Goal: Task Accomplishment & Management: Complete application form

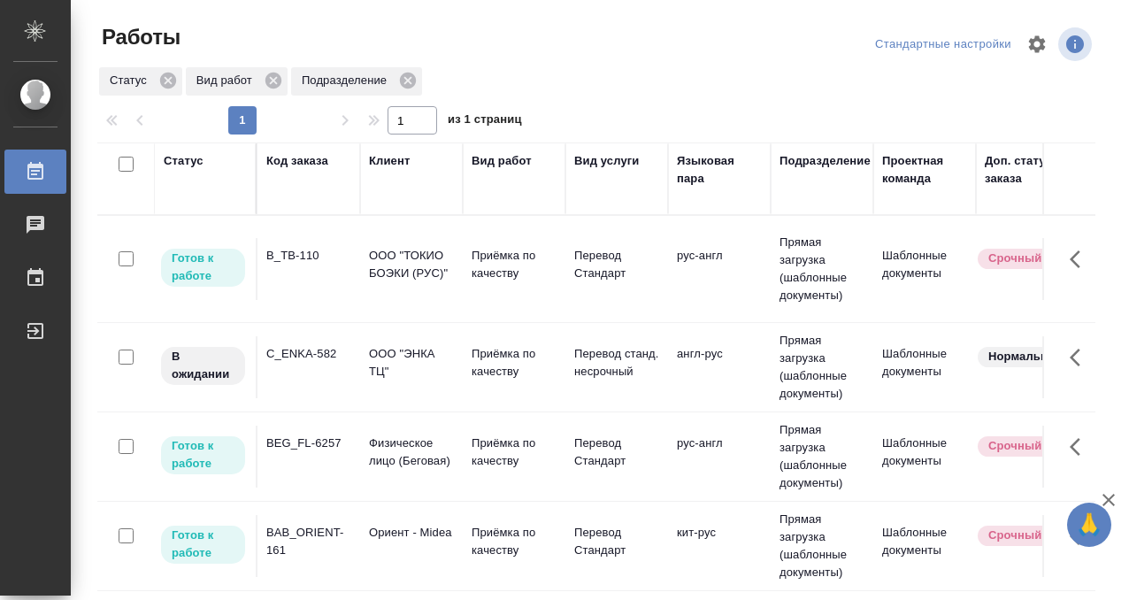
click at [291, 269] on td "B_TB-110" at bounding box center [308, 269] width 103 height 62
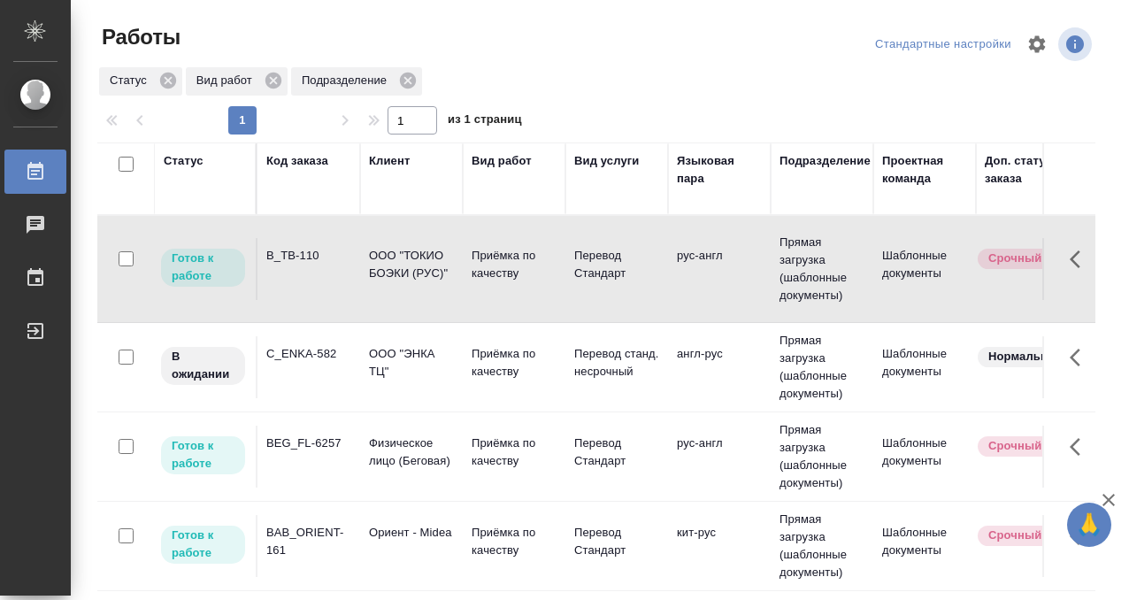
click at [292, 269] on td "B_TB-110" at bounding box center [308, 269] width 103 height 62
click at [327, 435] on td "BEG_FL-6257" at bounding box center [308, 457] width 103 height 62
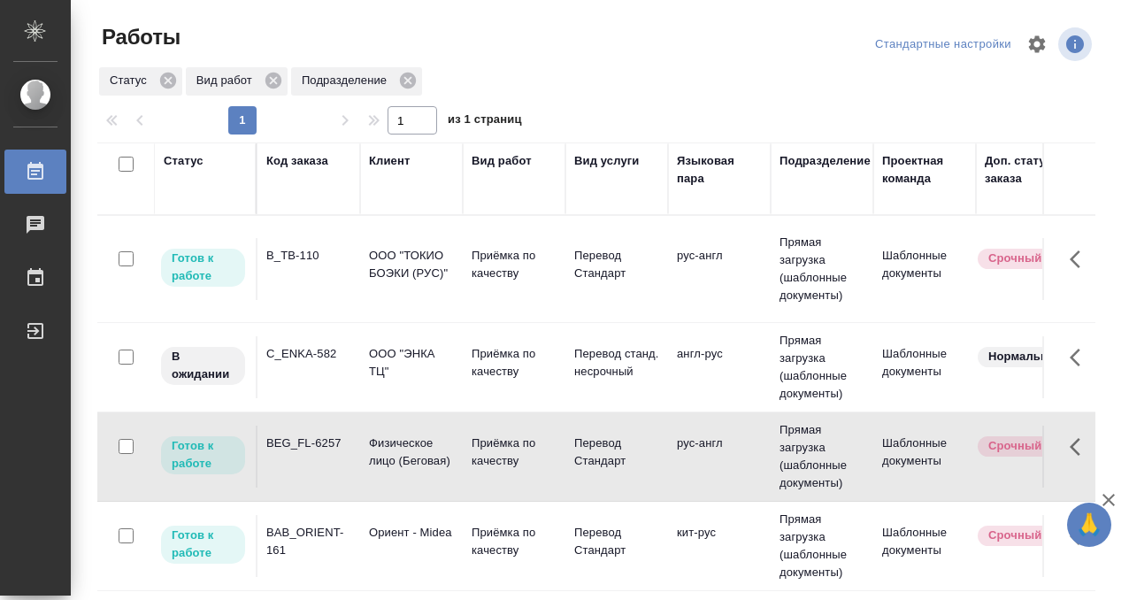
click at [327, 435] on td "BEG_FL-6257" at bounding box center [308, 457] width 103 height 62
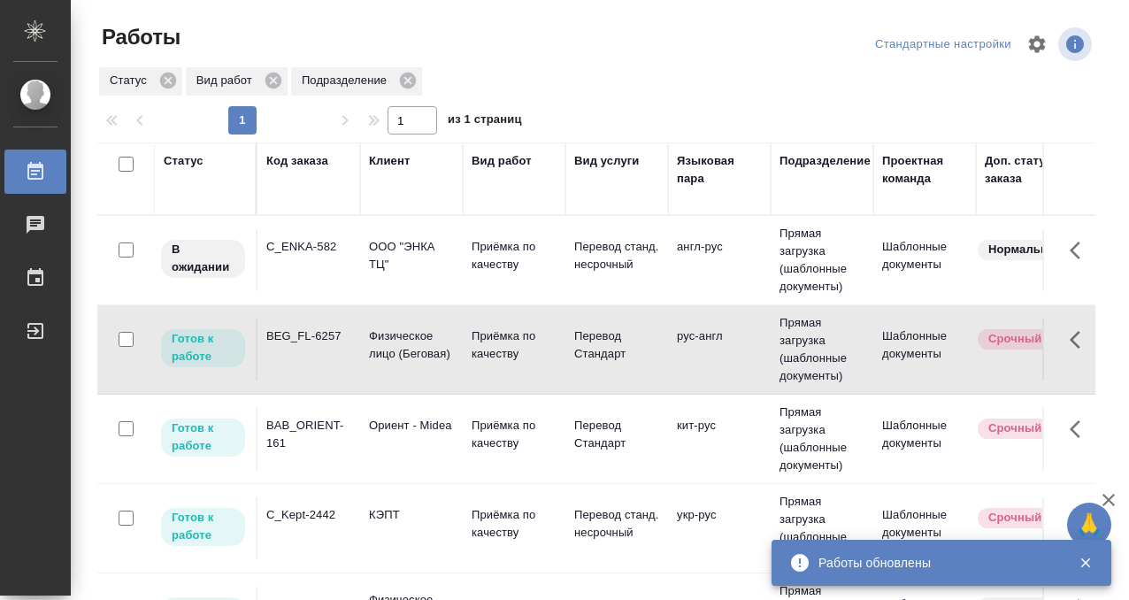
click at [300, 457] on td "BAB_ORIENT-161" at bounding box center [308, 439] width 103 height 62
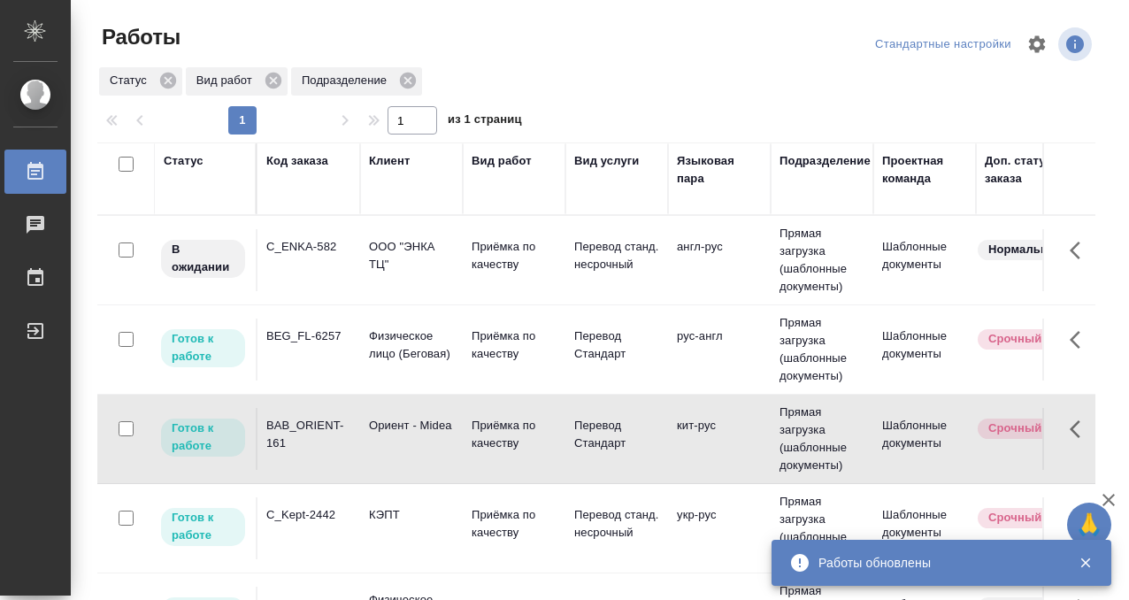
click at [301, 451] on div "BAB_ORIENT-161" at bounding box center [308, 434] width 85 height 35
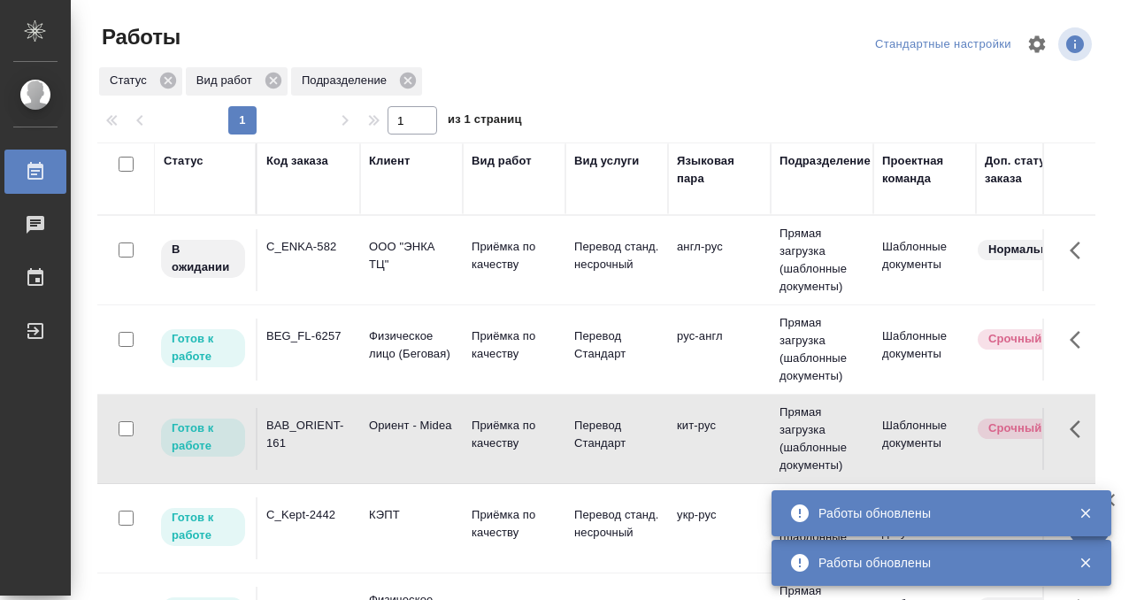
click at [318, 596] on div "KUNZ_FL-5874" at bounding box center [308, 605] width 85 height 18
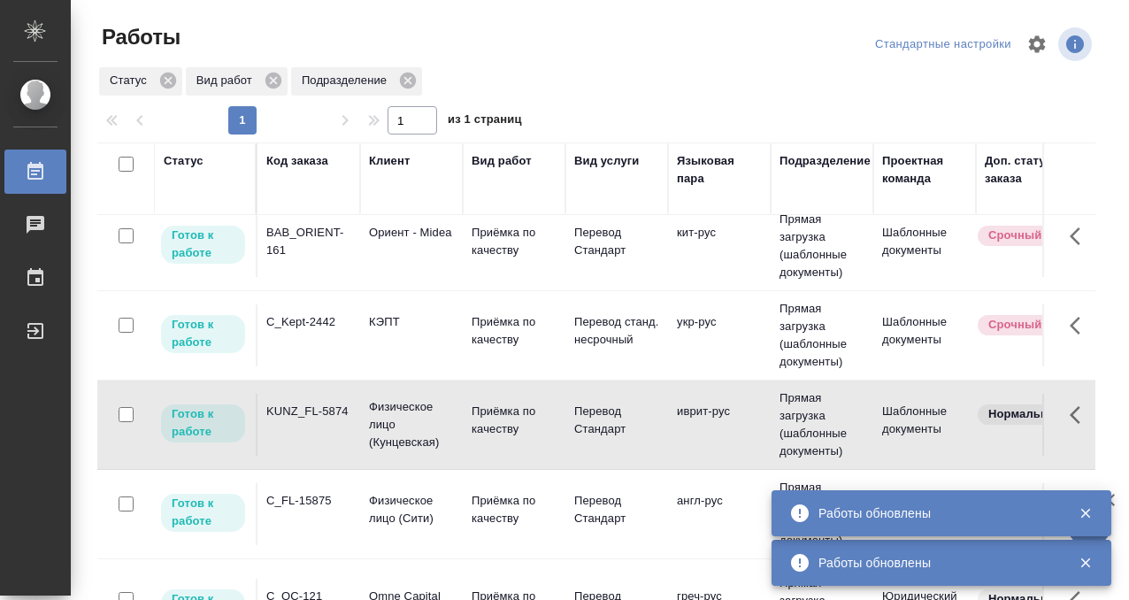
click at [318, 408] on div "KUNZ_FL-5874" at bounding box center [308, 412] width 85 height 18
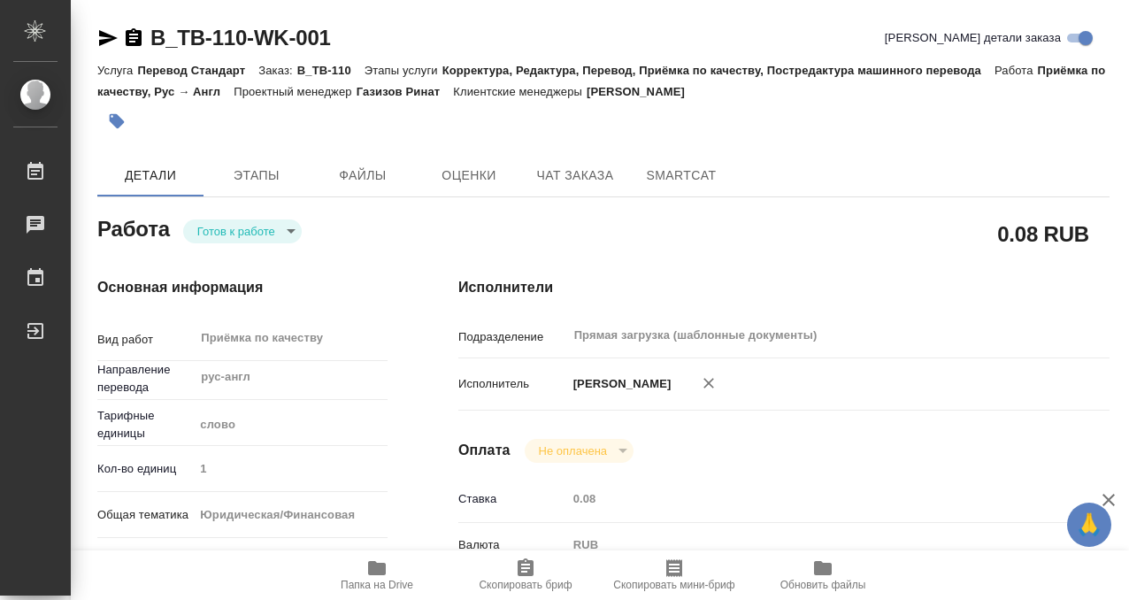
scroll to position [945, 0]
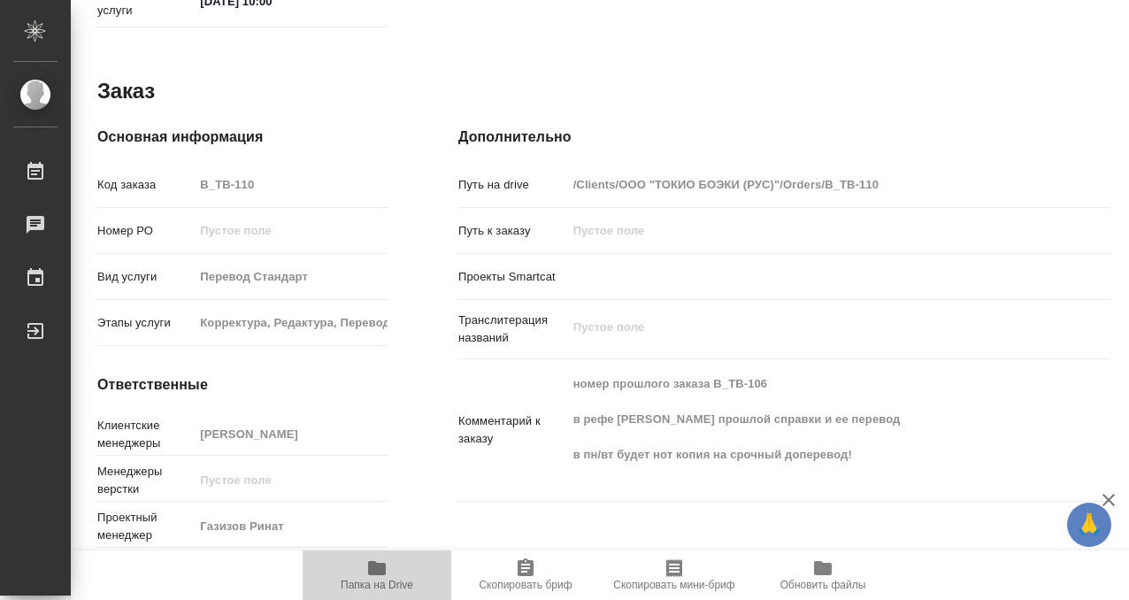
click at [368, 565] on icon "button" at bounding box center [377, 568] width 18 height 14
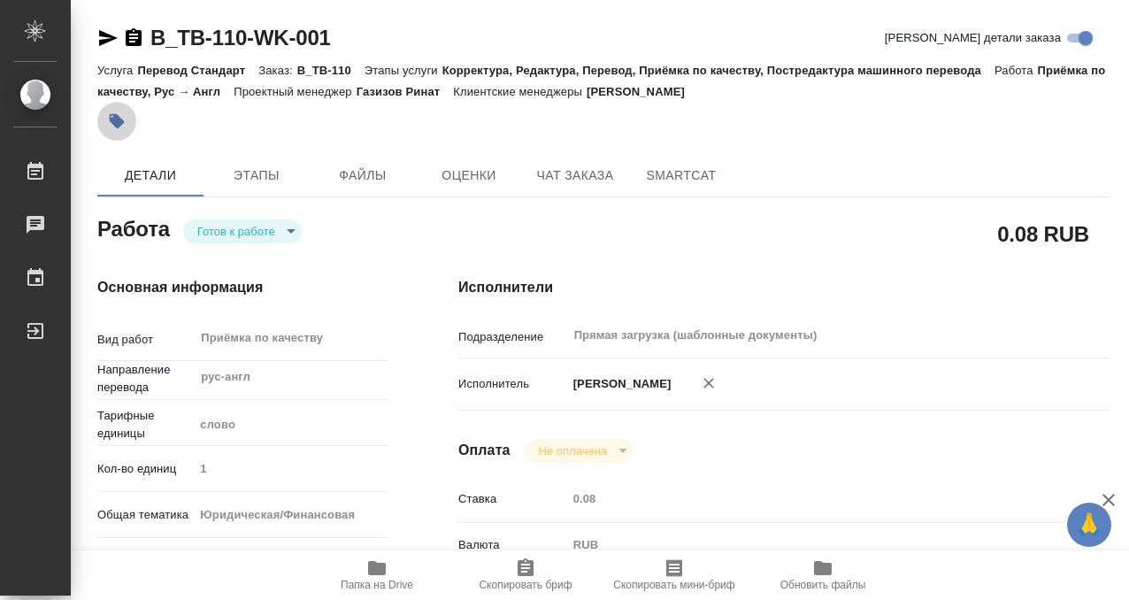
click at [117, 128] on icon "button" at bounding box center [117, 121] width 15 height 15
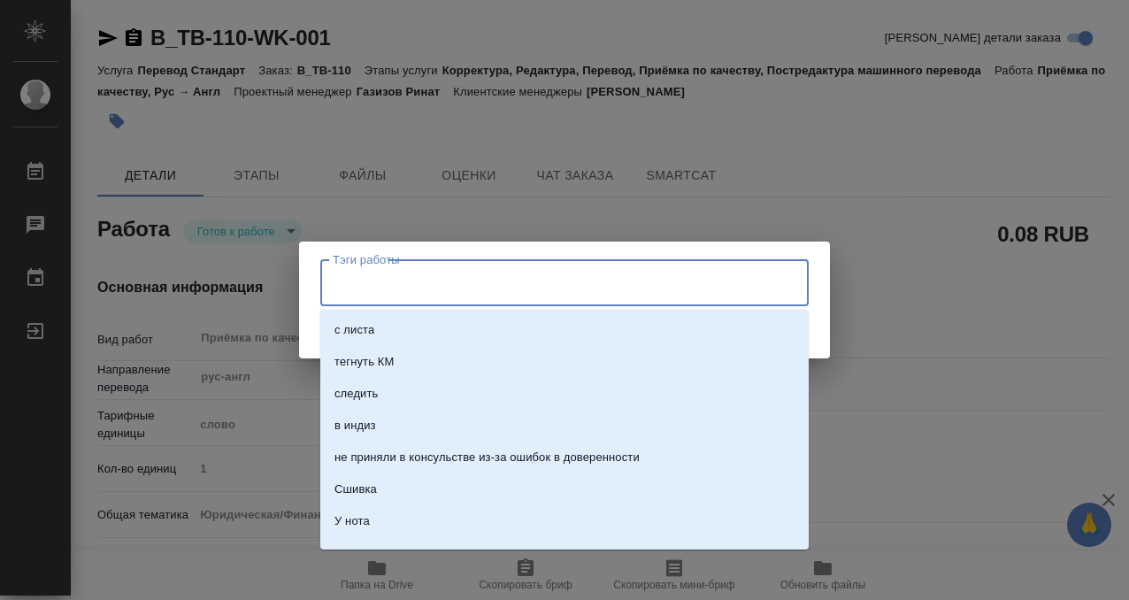
click at [385, 290] on input "Тэги работы" at bounding box center [547, 282] width 439 height 30
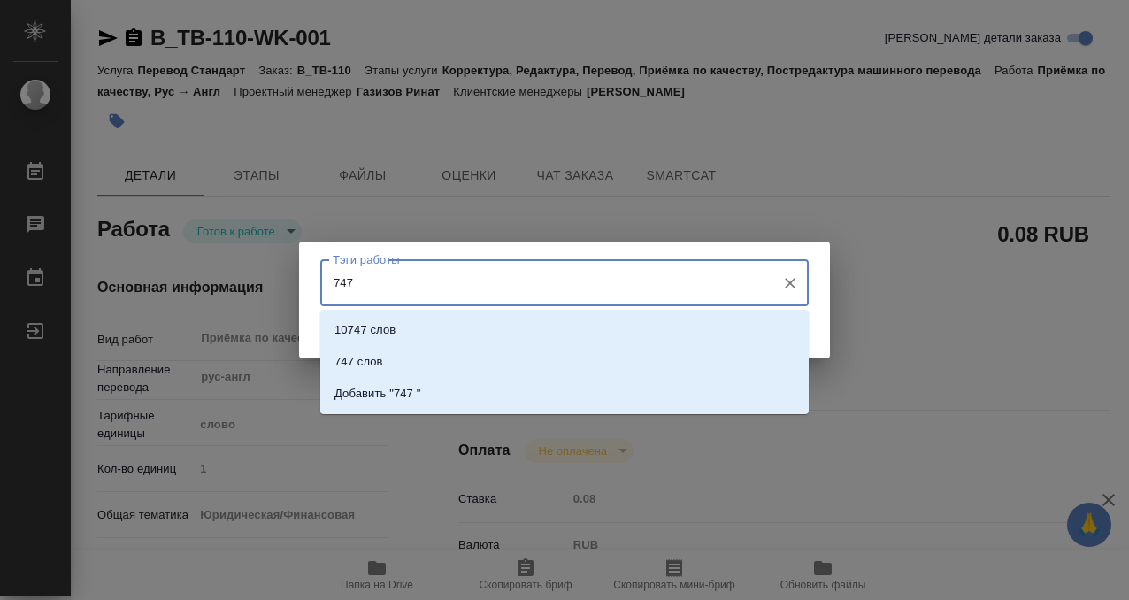
type input "747"
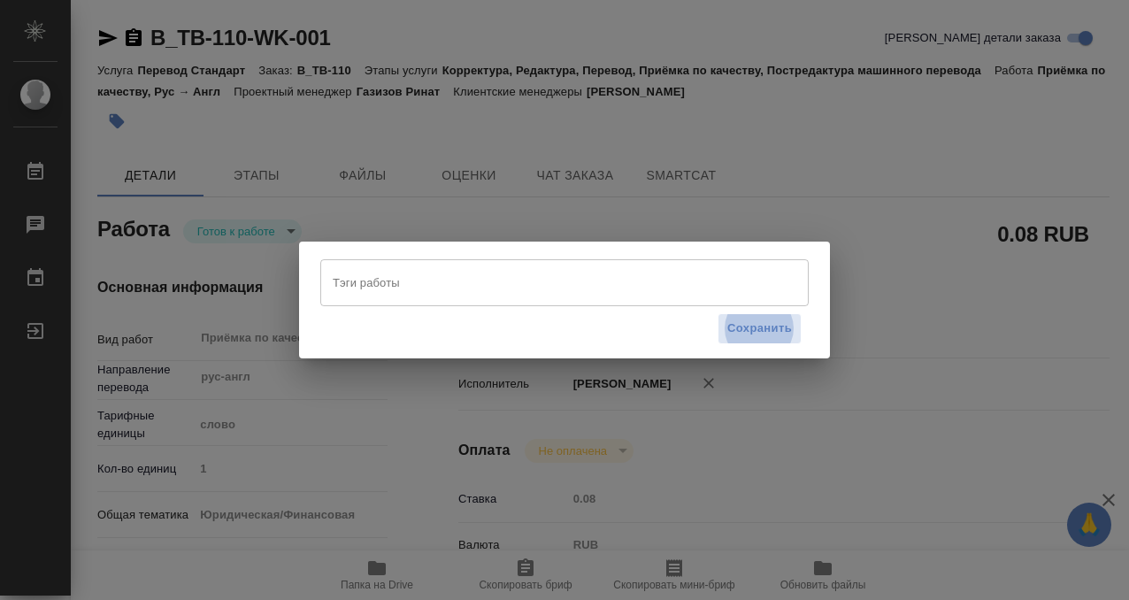
click at [395, 275] on input "Тэги работы" at bounding box center [547, 282] width 439 height 30
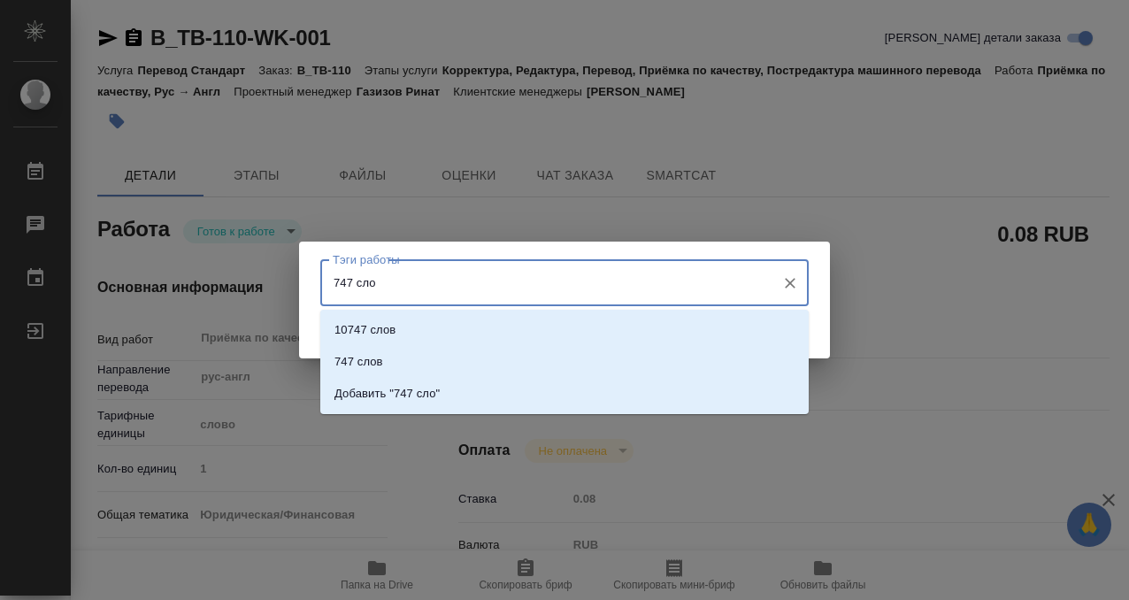
type input "747 слов"
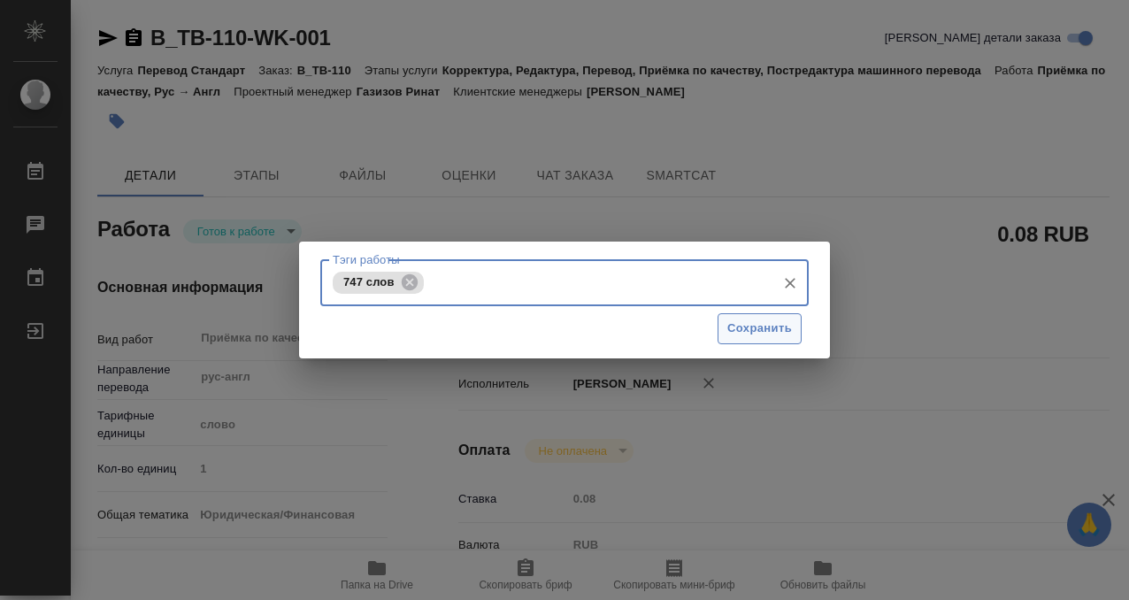
click at [719, 320] on button "Сохранить" at bounding box center [760, 328] width 84 height 31
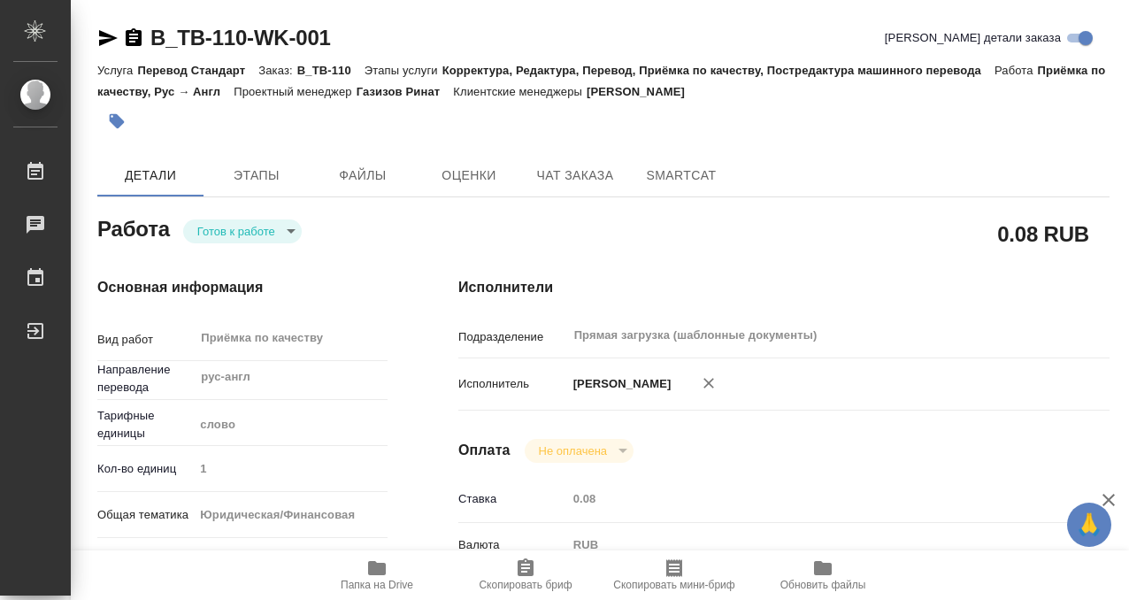
click at [264, 229] on body "🙏 .cls-1 fill:#fff; AWATERA Kobzeva Elizaveta Работы 0 Чаты График Выйти B_TB-1…" at bounding box center [564, 300] width 1129 height 600
type input "readyForWork"
type input "рус-англ"
type input "5a8b1489cc6b4906c91bfd90"
type input "1"
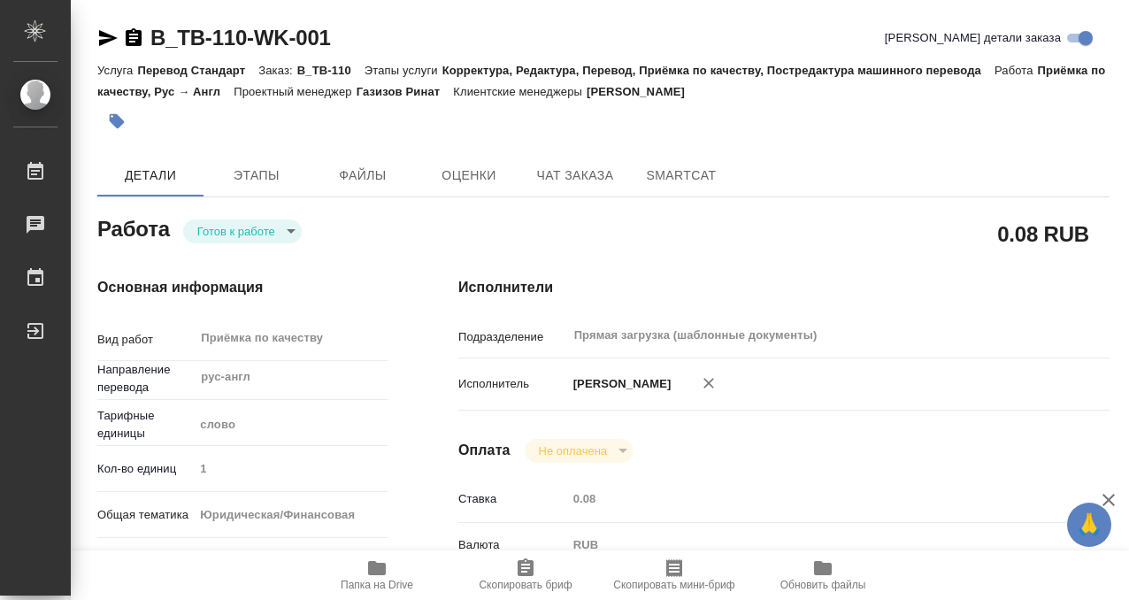
type input "yr-fn"
type input "5a8b8b956a9677013d343cfe"
checkbox input "true"
type input "08.09.2025 09:00"
type input "08.09.2025 10:00"
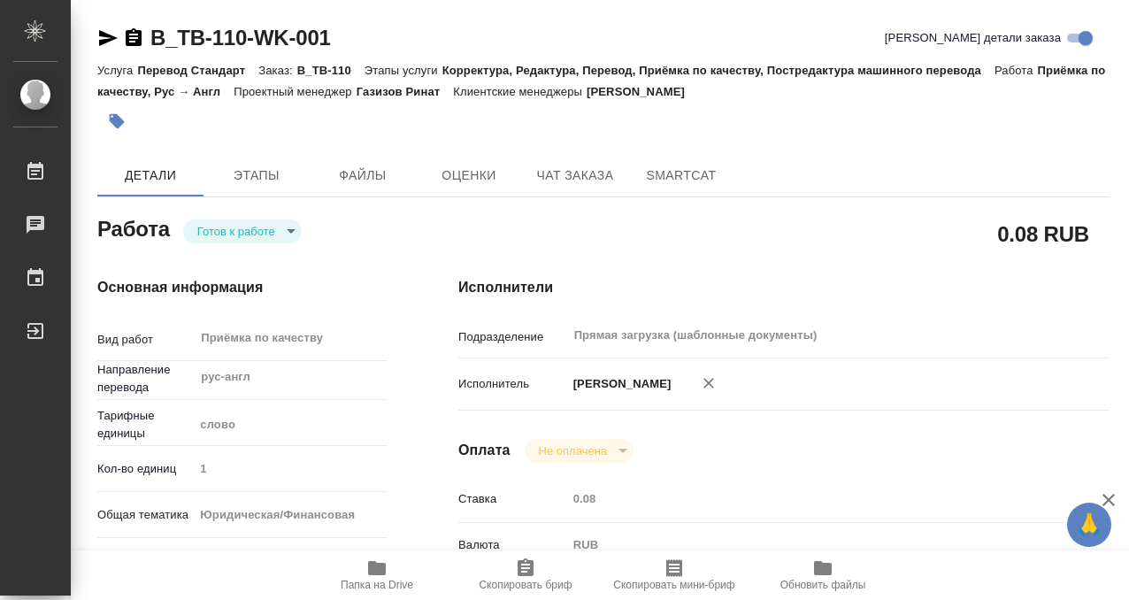
type input "08.09.2025 10:00"
type input "Прямая загрузка (шаблонные документы)"
type input "notPayed"
type input "0.08"
type input "RUB"
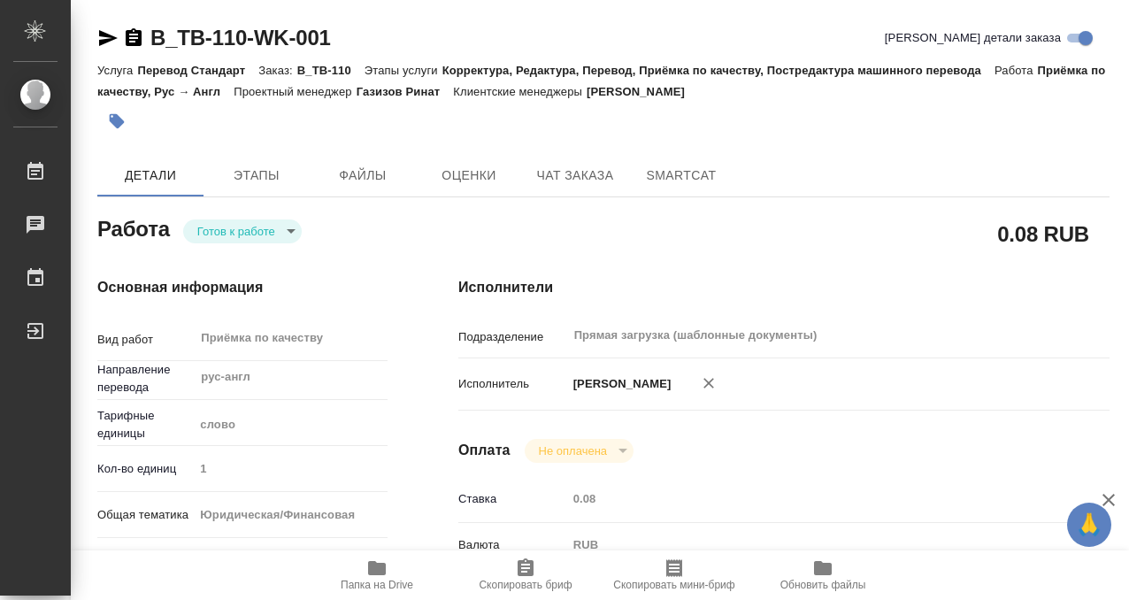
type input "[PERSON_NAME]"
type input "B_TB-110"
type input "Перевод Стандарт"
type input "Корректура, Редактура, Перевод, Приёмка по качеству, Постредактура машинного пе…"
type input "Богомолова Анастасия"
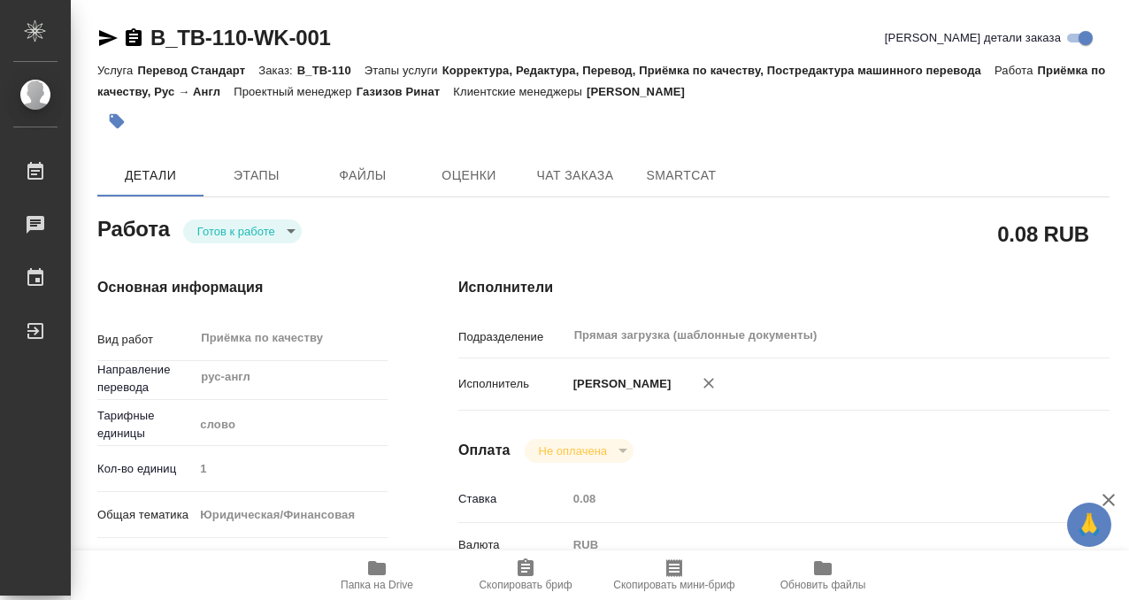
type input "/Clients/ООО "ТОКИО БОЭКИ (РУС)"/Orders/B_TB-110"
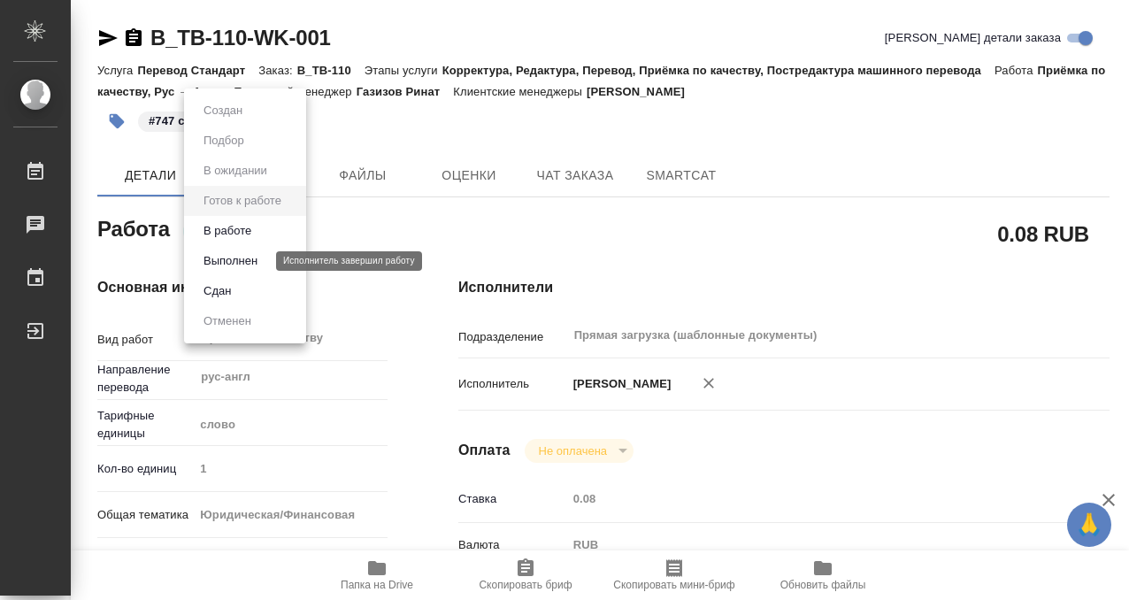
click at [254, 254] on button "Выполнен" at bounding box center [230, 260] width 65 height 19
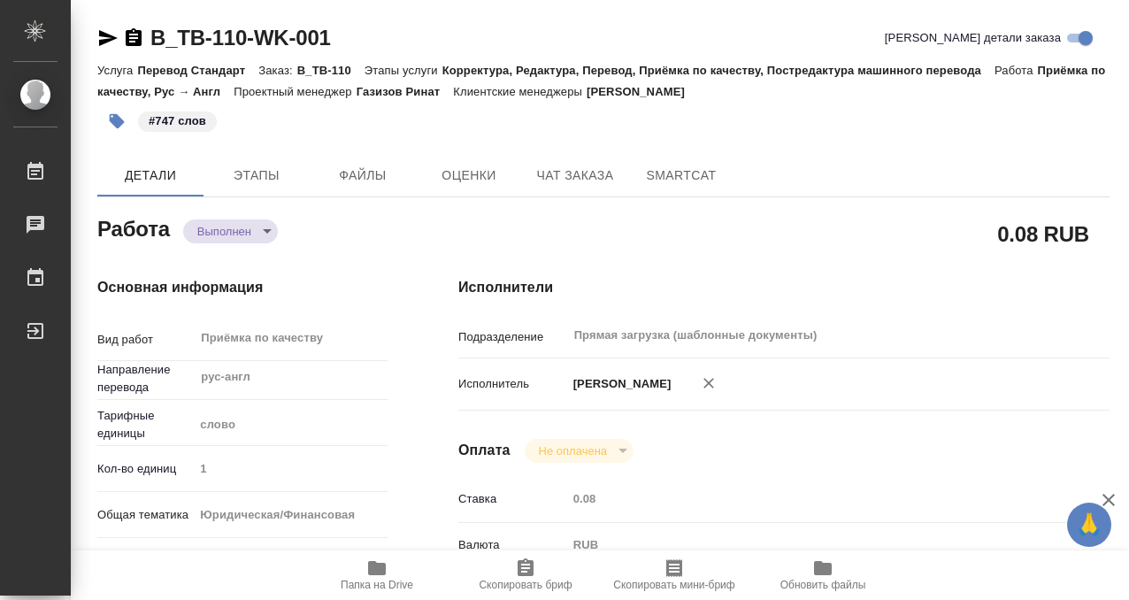
type textarea "x"
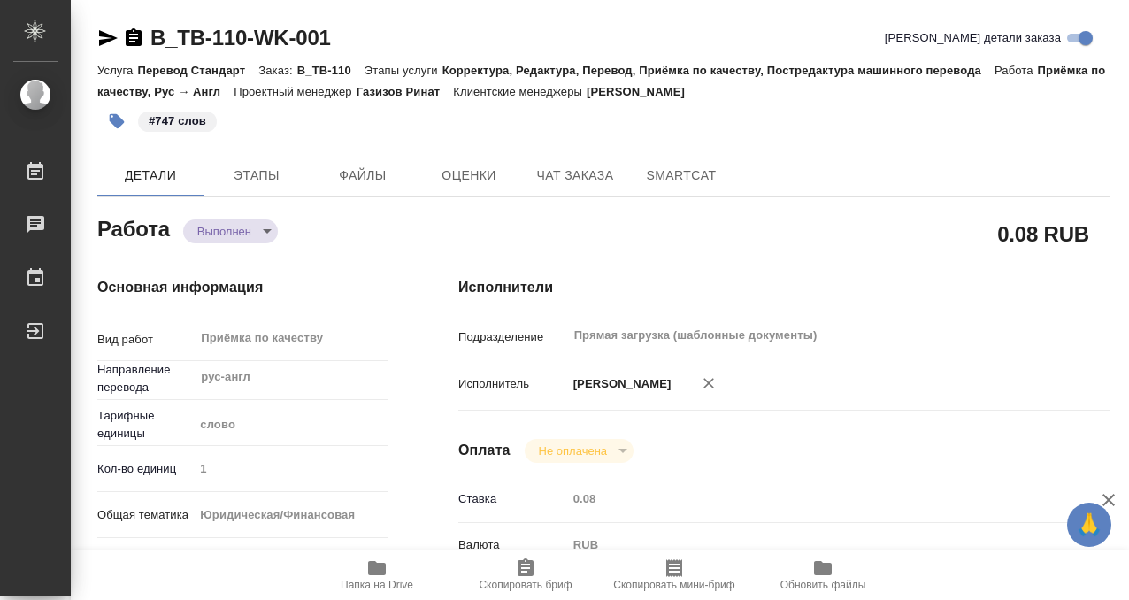
type textarea "x"
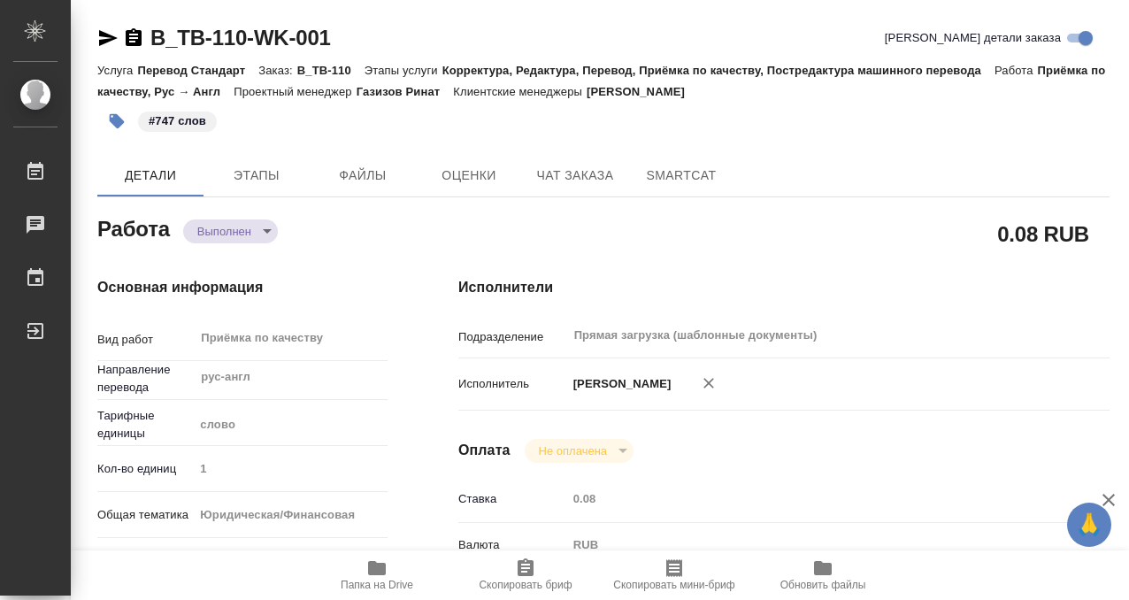
click at [141, 39] on icon "button" at bounding box center [134, 37] width 16 height 18
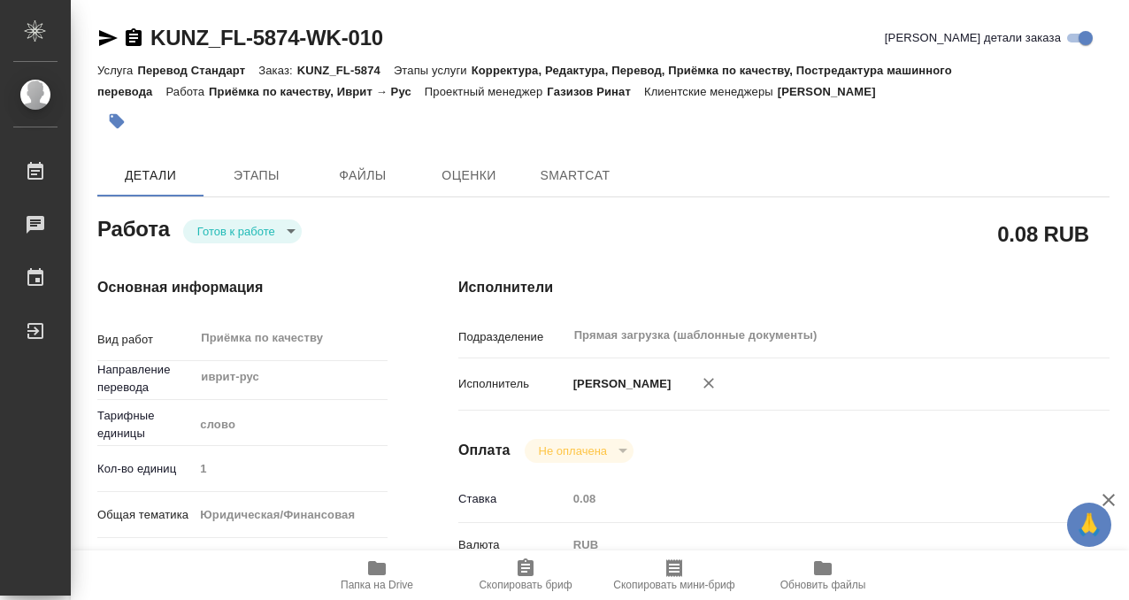
type textarea "x"
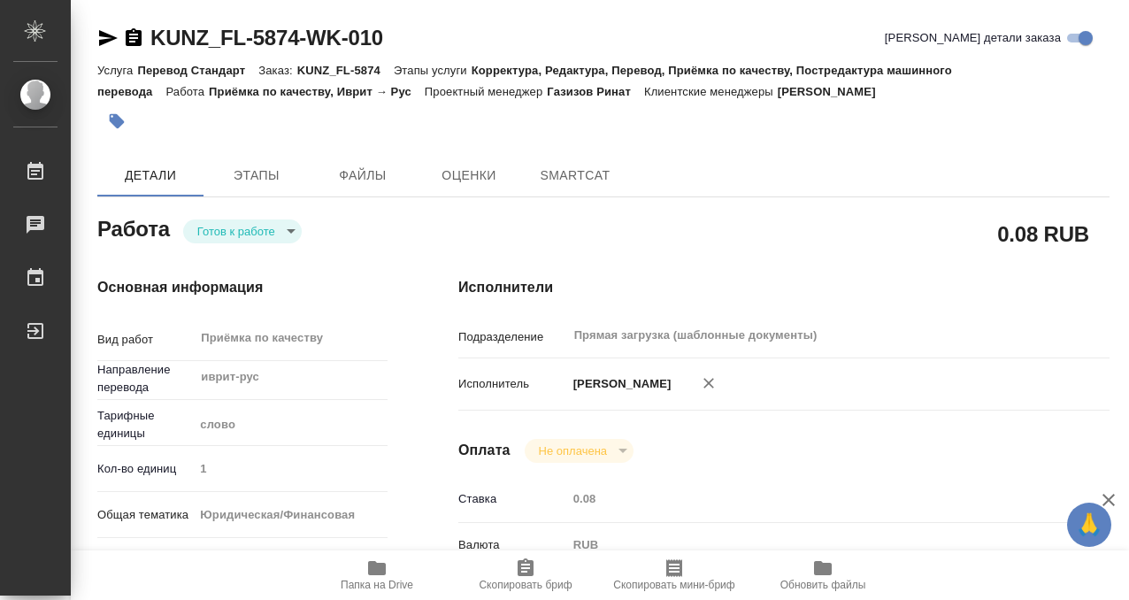
type textarea "x"
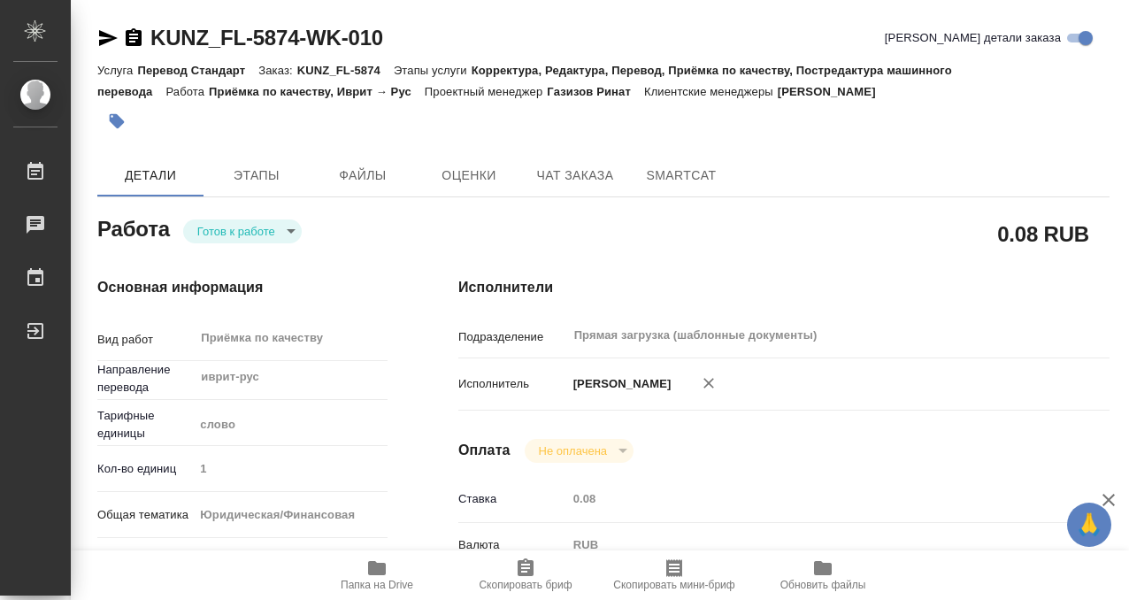
type textarea "x"
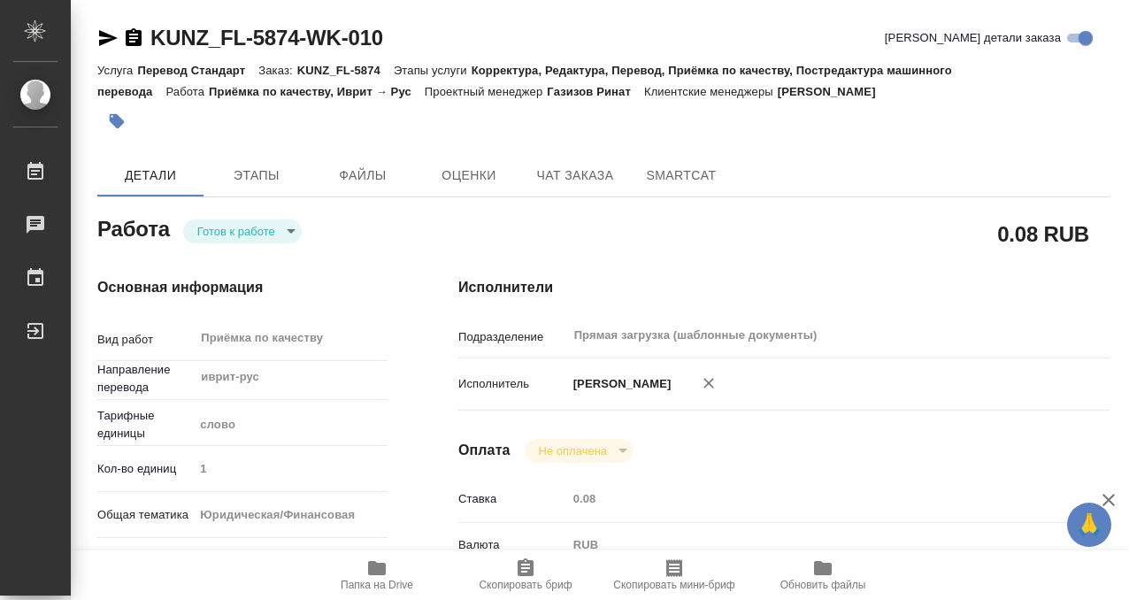
type textarea "x"
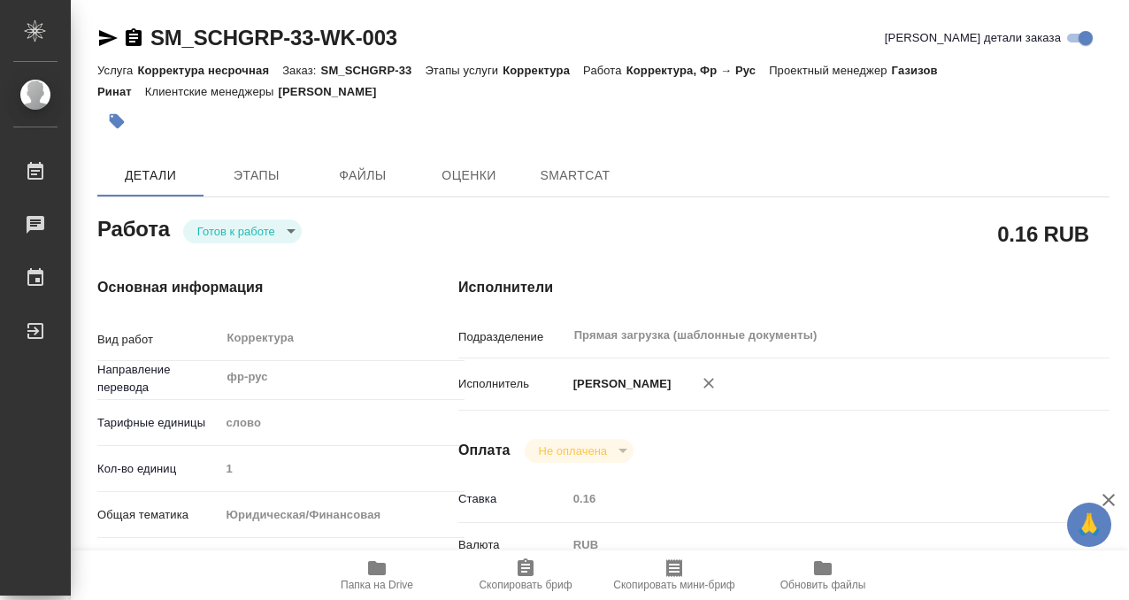
type textarea "x"
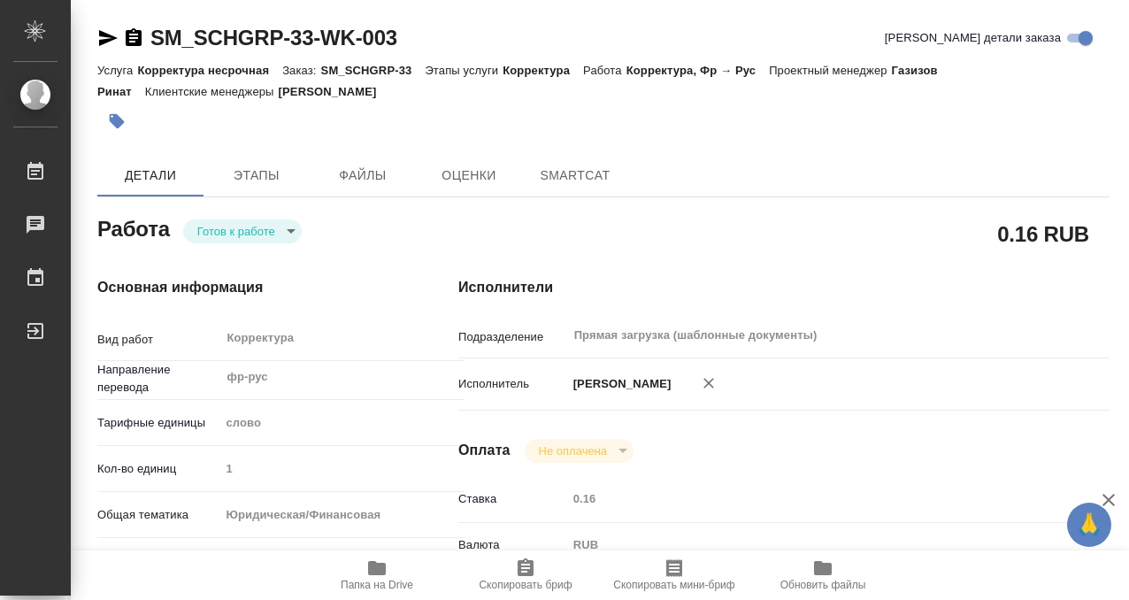
type textarea "x"
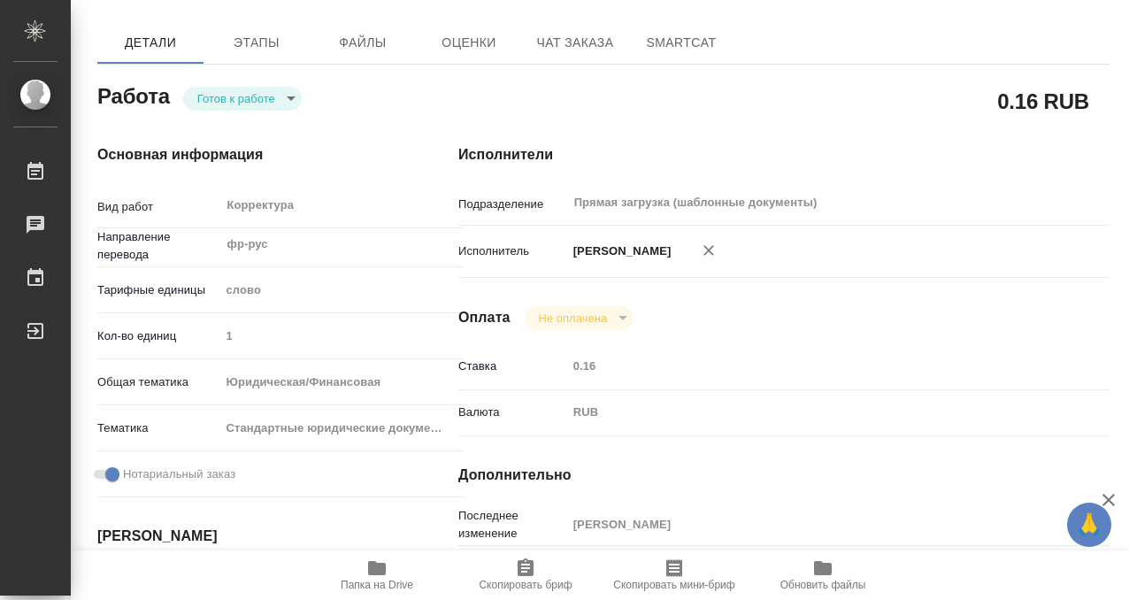
type textarea "x"
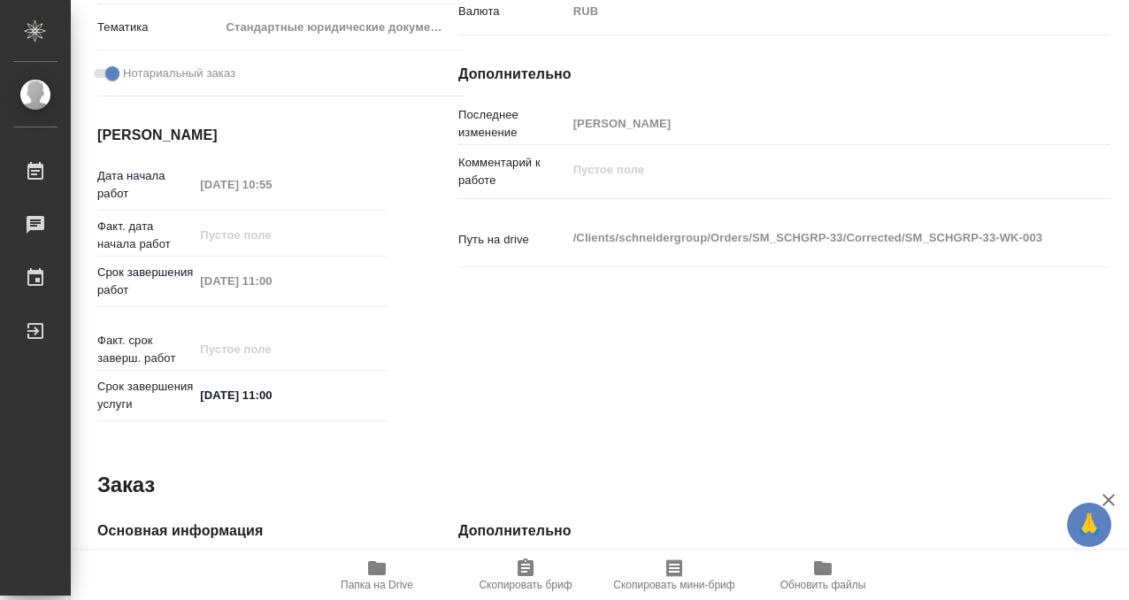
scroll to position [945, 0]
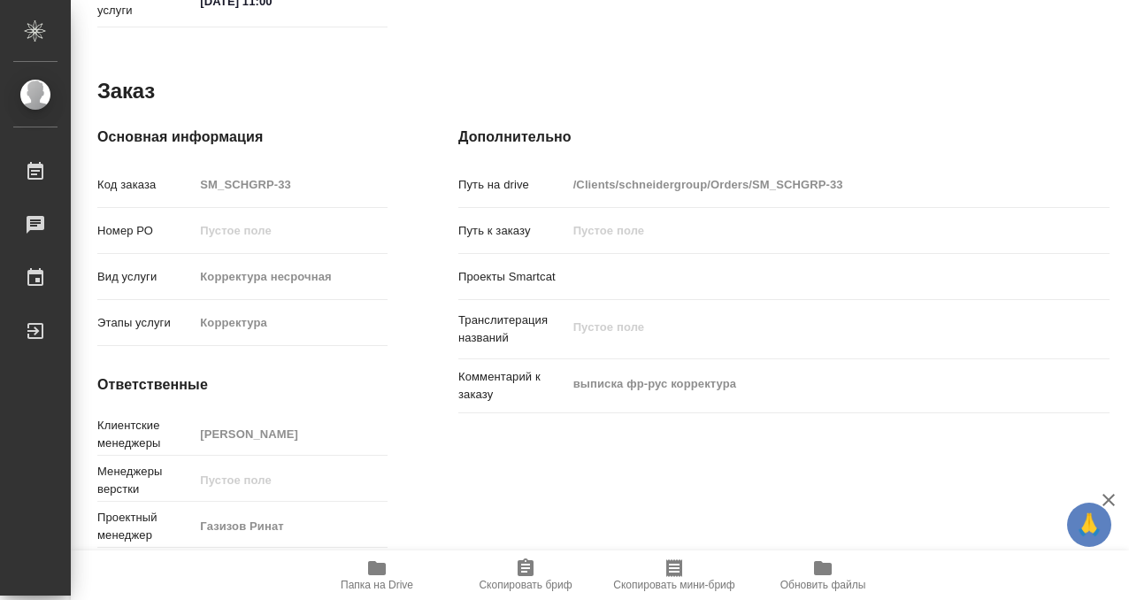
type textarea "x"
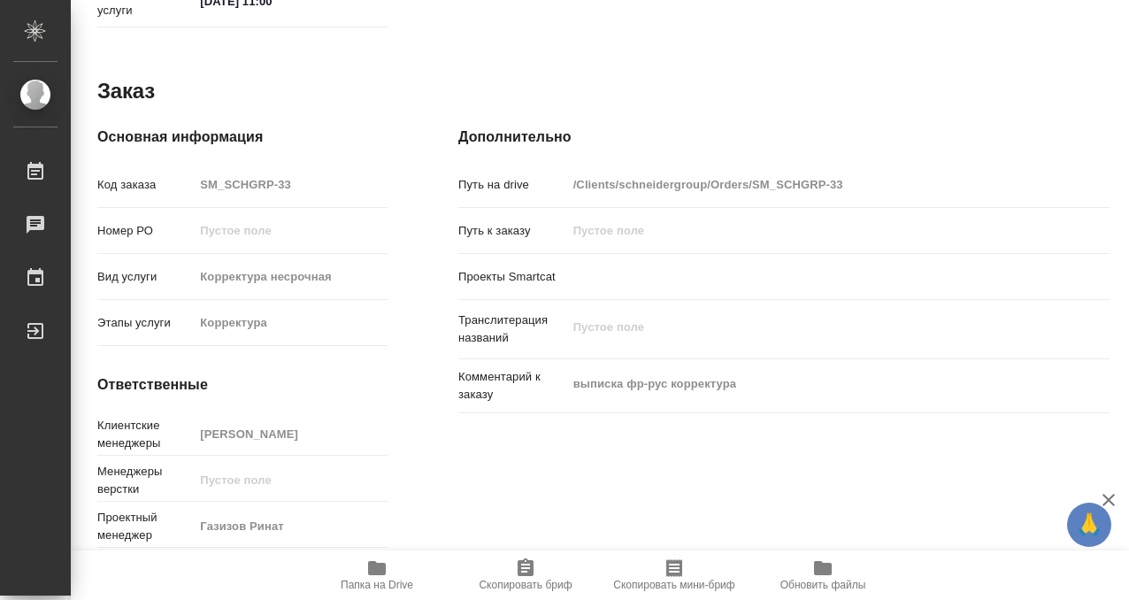
click at [375, 564] on icon "button" at bounding box center [377, 568] width 18 height 14
